Goal: Check status: Check status

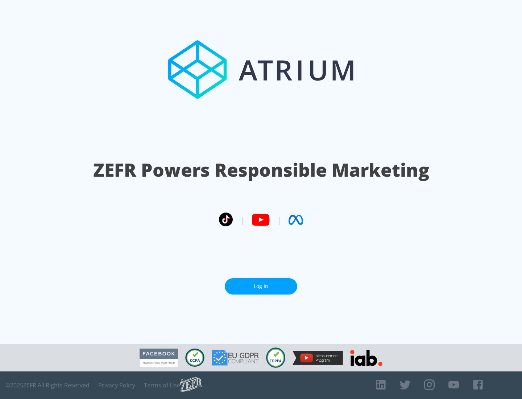
click at [261, 286] on link "Log In" at bounding box center [261, 286] width 72 height 16
